Goal: Task Accomplishment & Management: Use online tool/utility

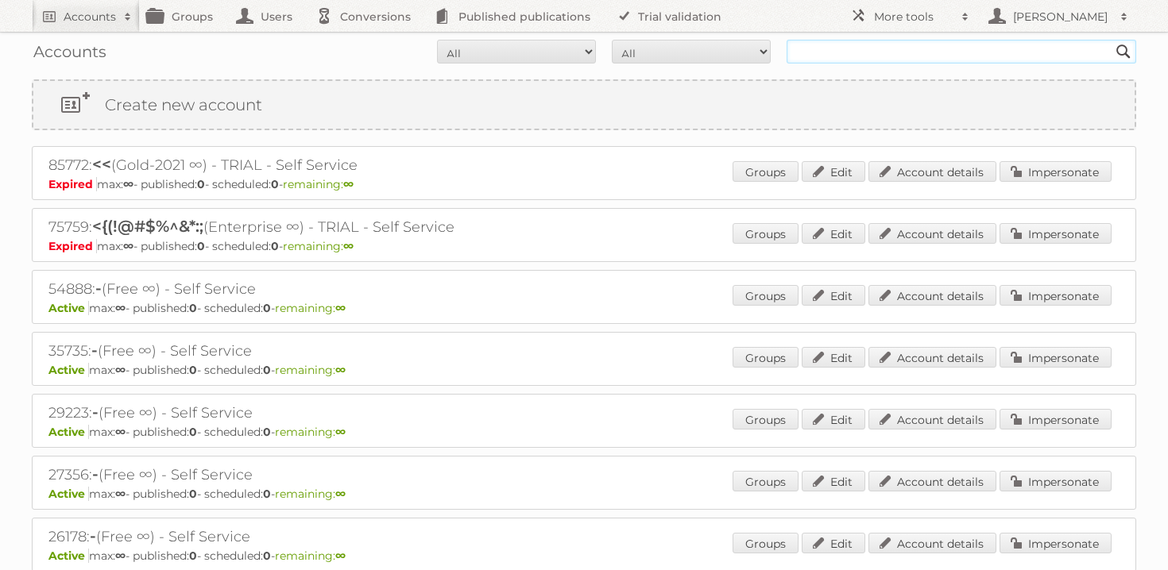
click at [889, 61] on input "text" at bounding box center [962, 52] width 350 height 24
type input "cheil"
click at [1112, 40] on input "Search" at bounding box center [1124, 52] width 24 height 24
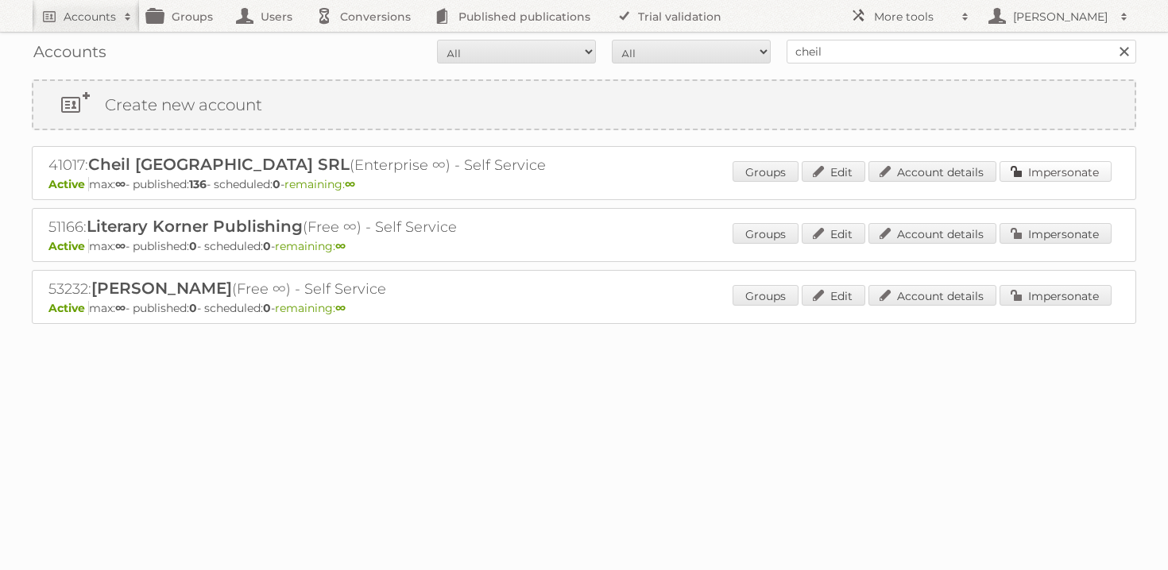
click at [1053, 168] on link "Impersonate" at bounding box center [1056, 171] width 112 height 21
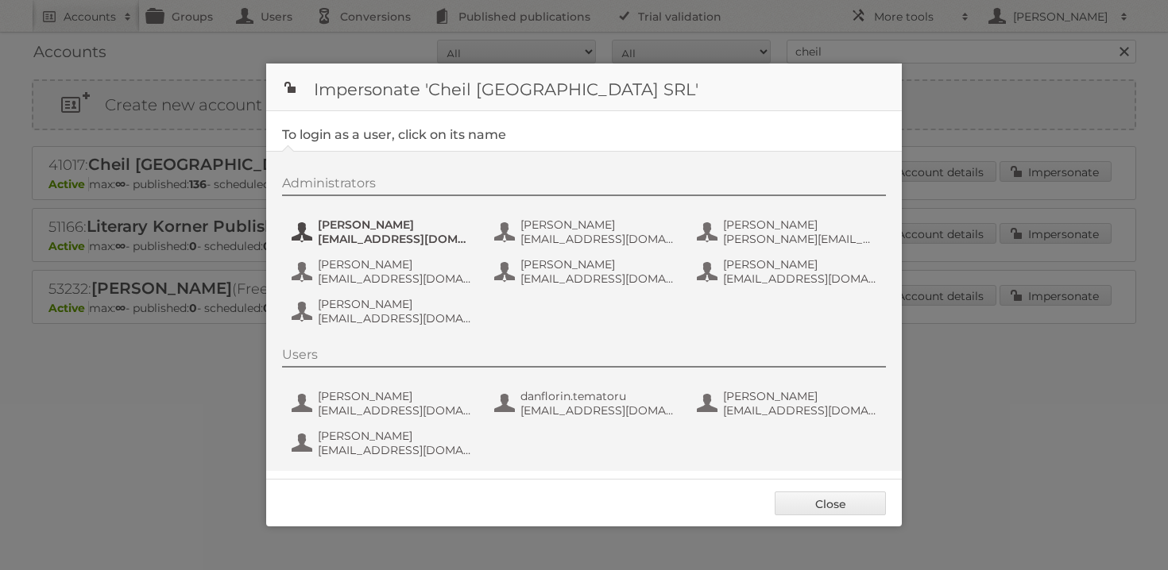
click at [383, 238] on span "[EMAIL_ADDRESS][DOMAIN_NAME]" at bounding box center [395, 239] width 154 height 14
